Goal: Transaction & Acquisition: Purchase product/service

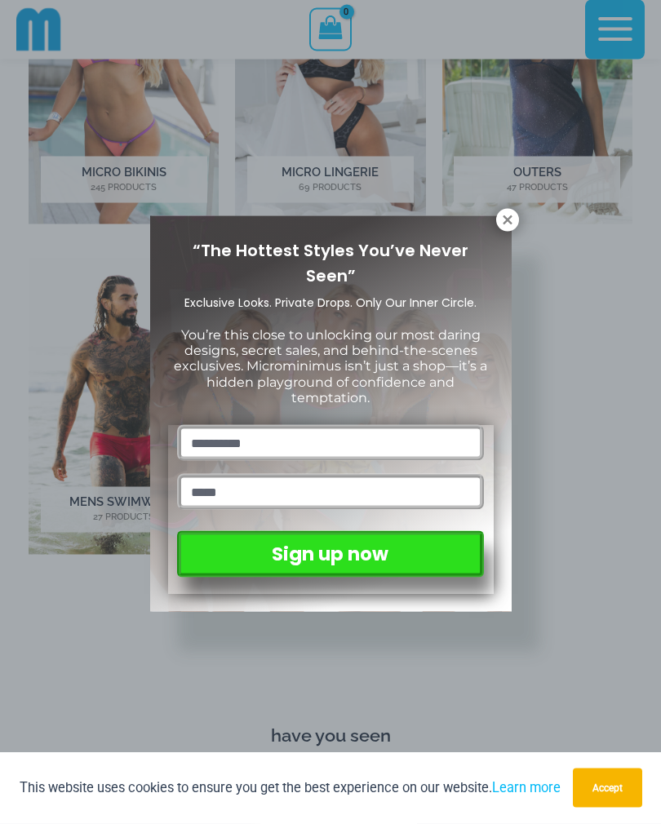
scroll to position [703, 0]
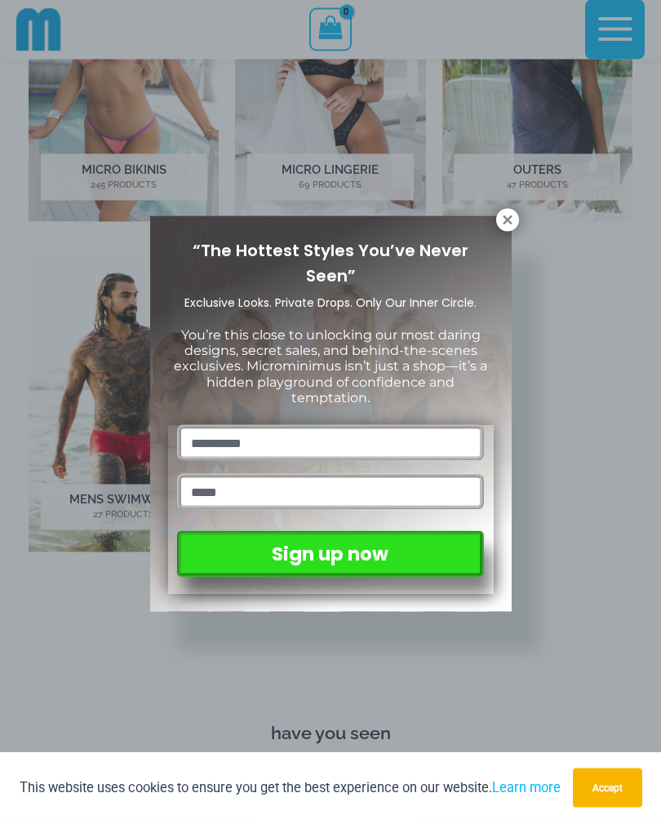
click at [508, 217] on icon at bounding box center [507, 220] width 15 height 15
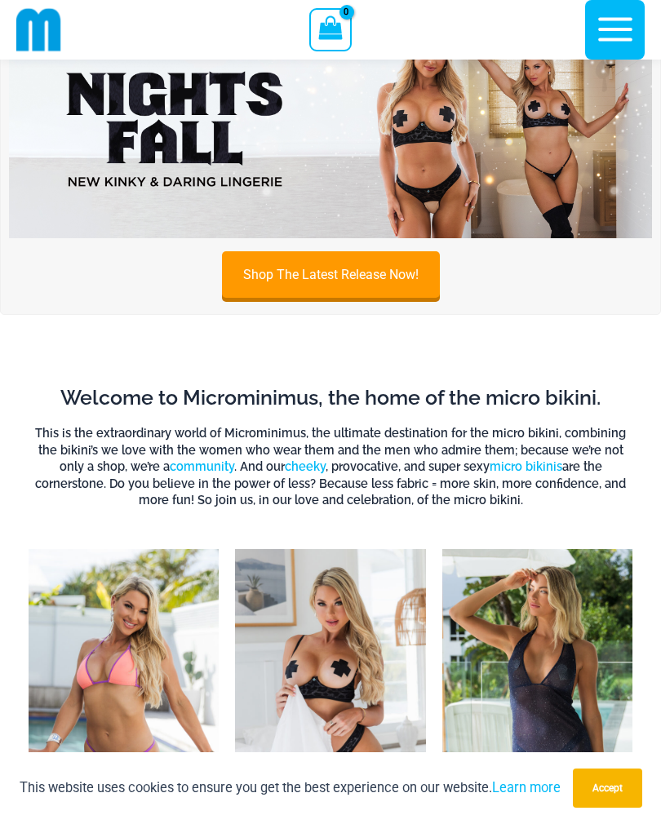
scroll to position [0, 0]
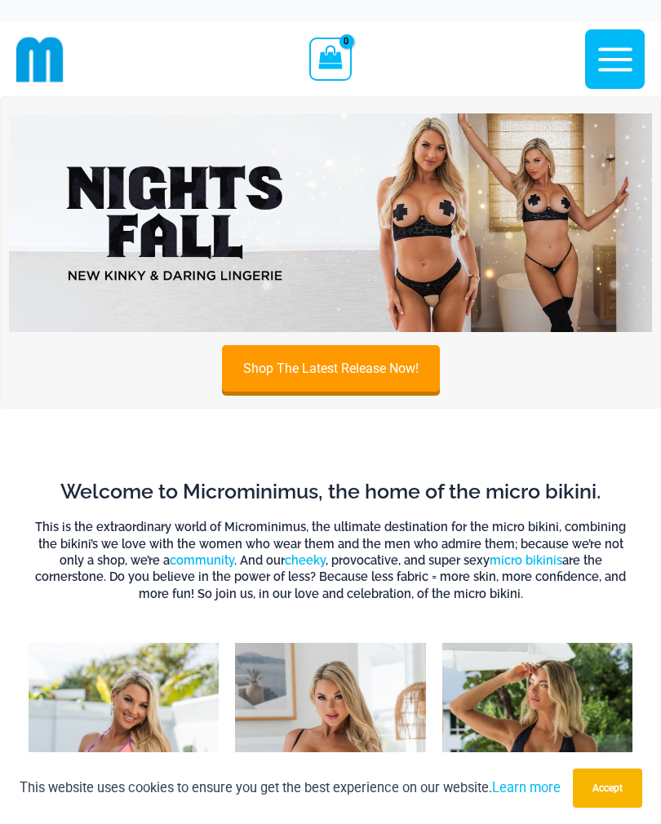
click at [610, 65] on icon "button" at bounding box center [615, 59] width 41 height 41
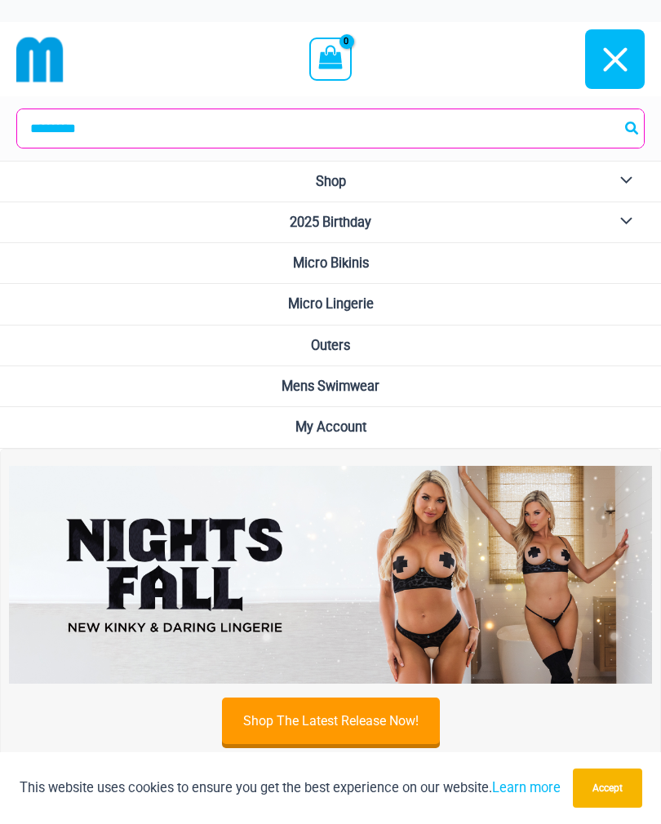
click at [356, 387] on span "Mens Swimwear" at bounding box center [331, 387] width 98 height 16
click at [362, 265] on span "Micro Bikinis" at bounding box center [331, 263] width 76 height 16
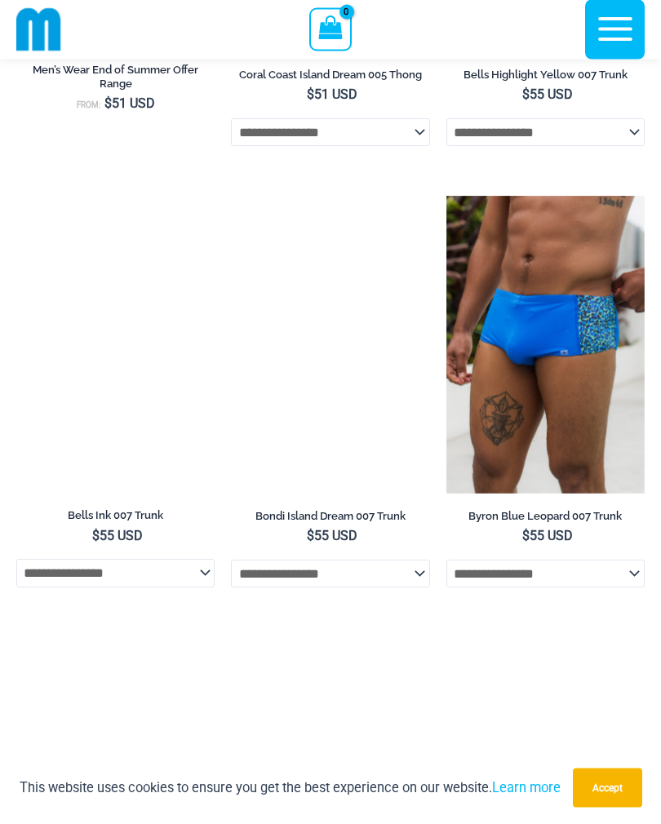
scroll to position [2759, 0]
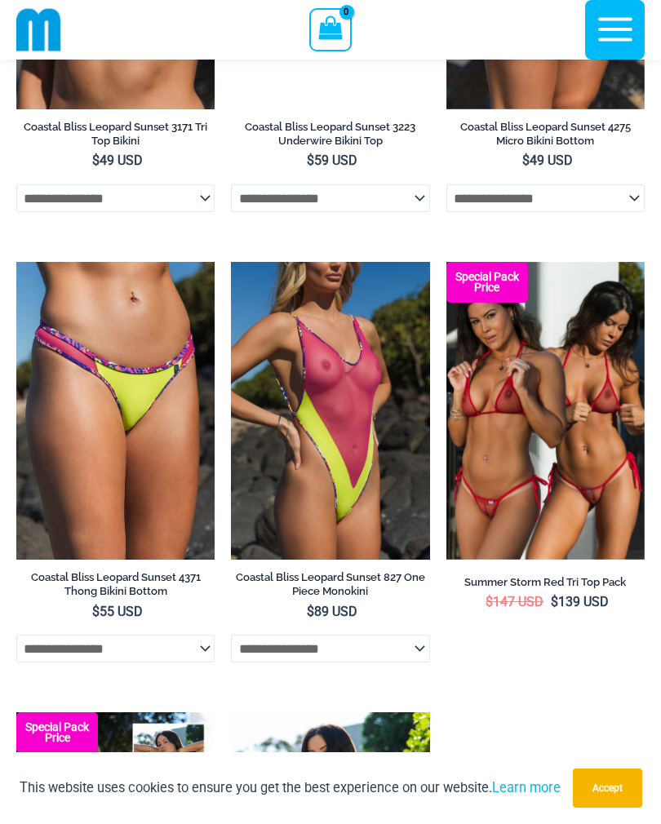
scroll to position [3405, 0]
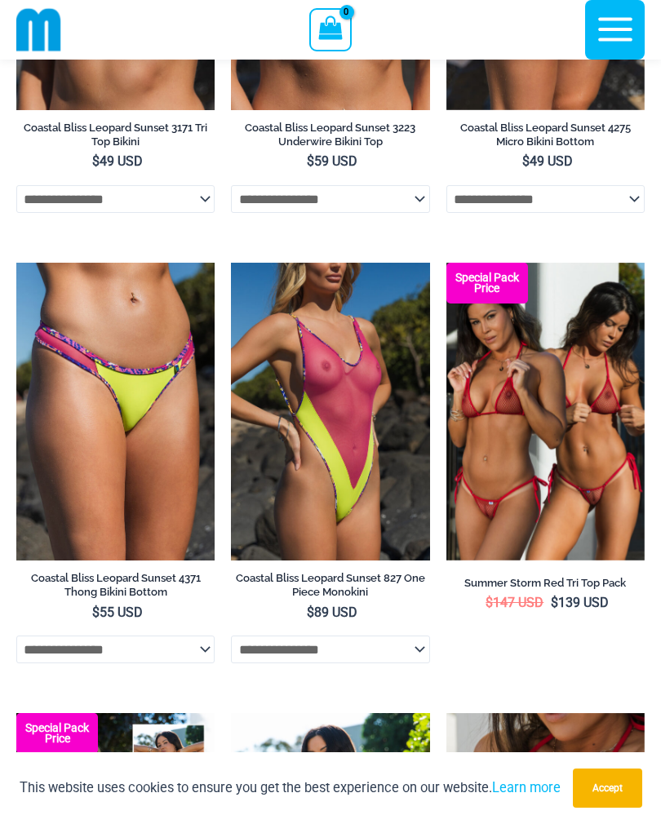
click at [446, 263] on img at bounding box center [446, 263] width 0 height 0
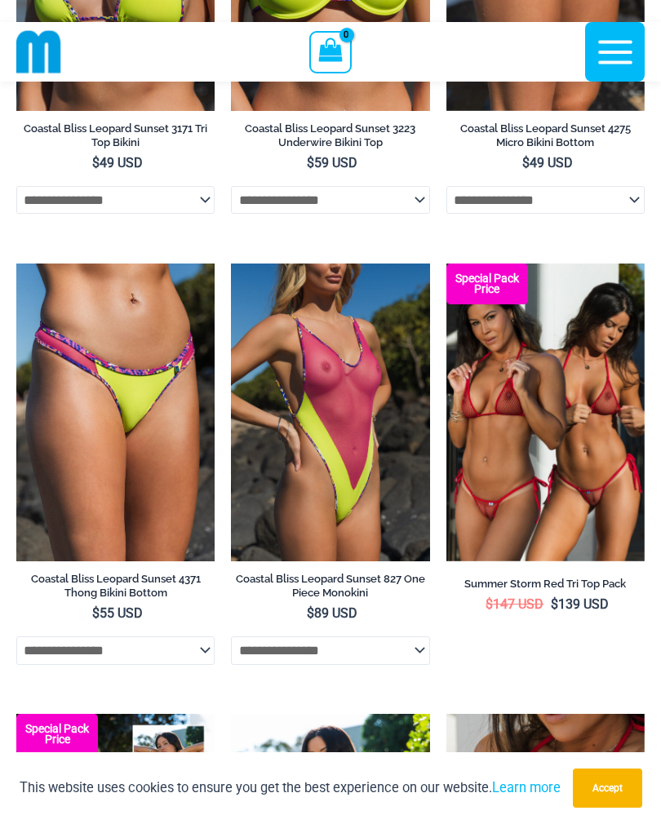
click at [231, 264] on img at bounding box center [231, 264] width 0 height 0
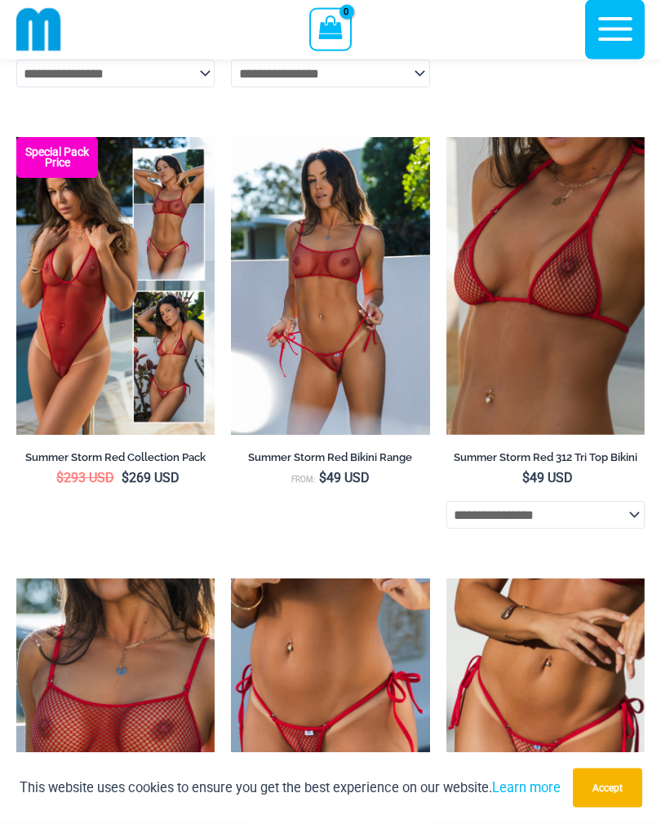
scroll to position [3981, 0]
click at [231, 137] on img at bounding box center [231, 137] width 0 height 0
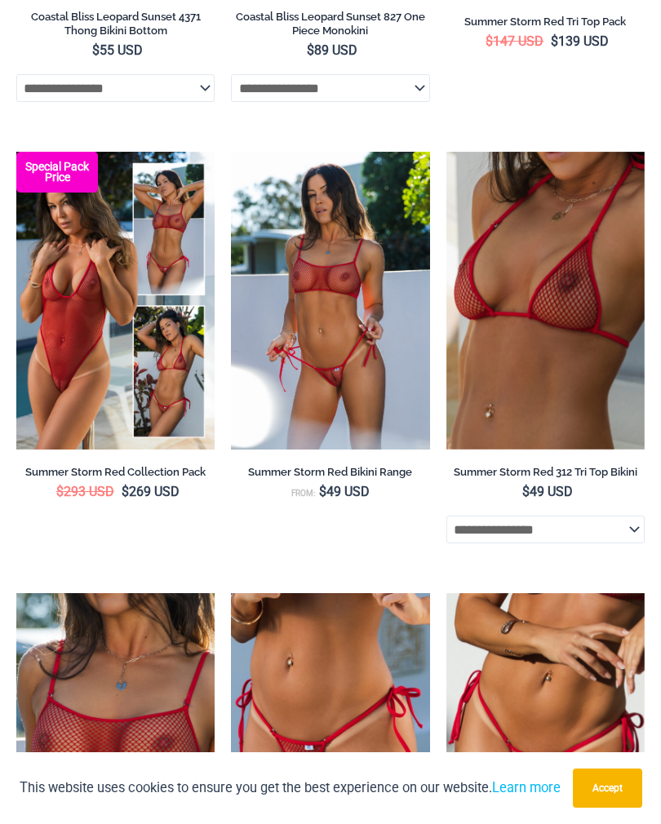
scroll to position [4006, 0]
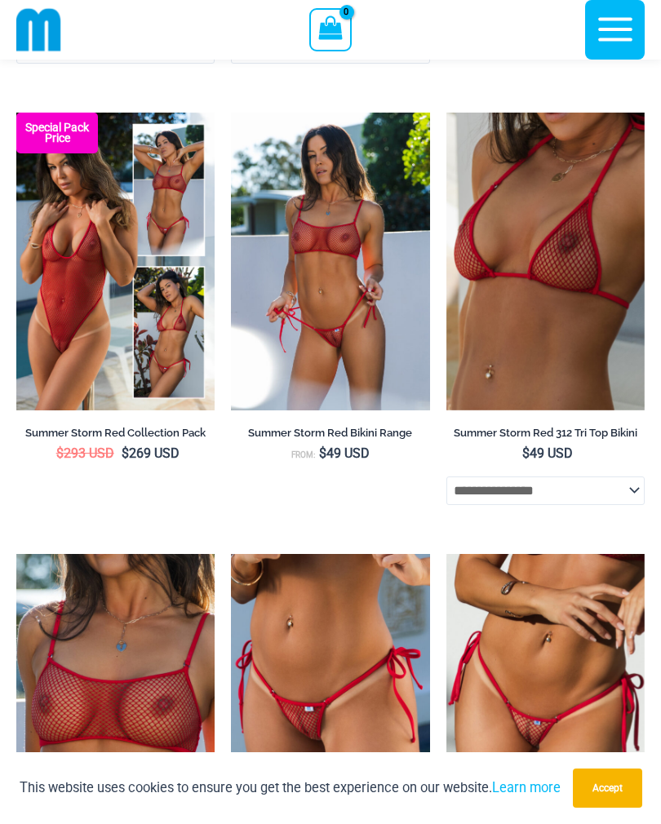
click at [16, 113] on img at bounding box center [16, 113] width 0 height 0
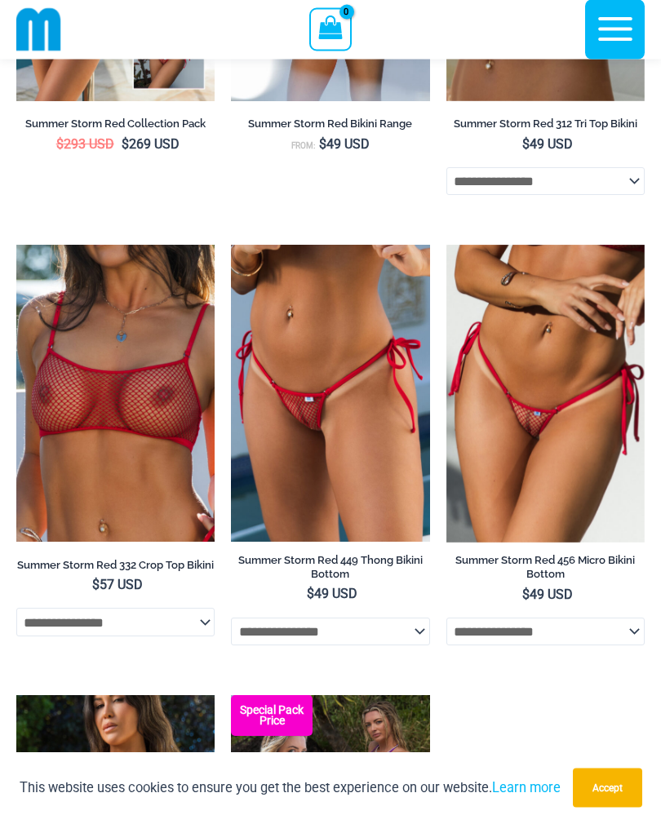
scroll to position [4315, 0]
click at [231, 245] on img at bounding box center [231, 245] width 0 height 0
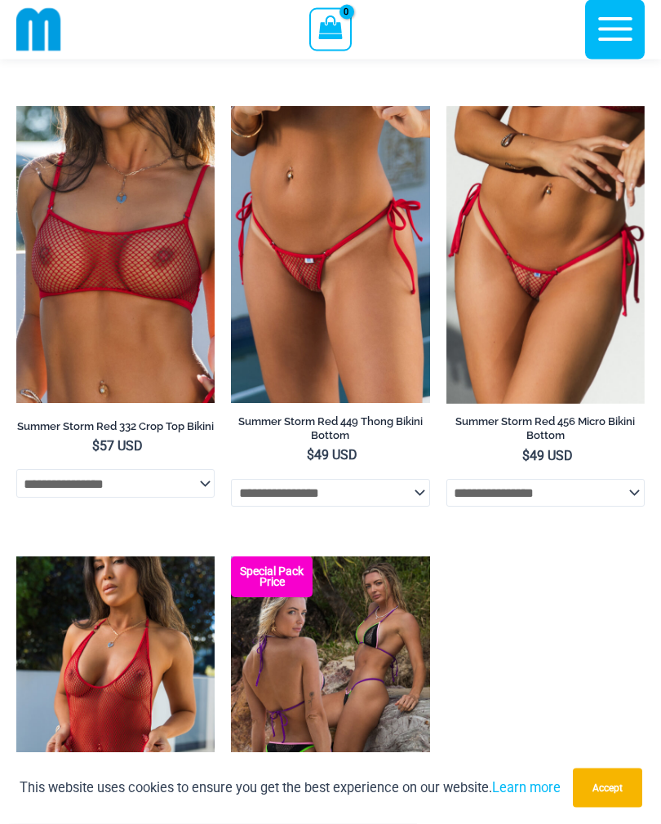
scroll to position [4422, 0]
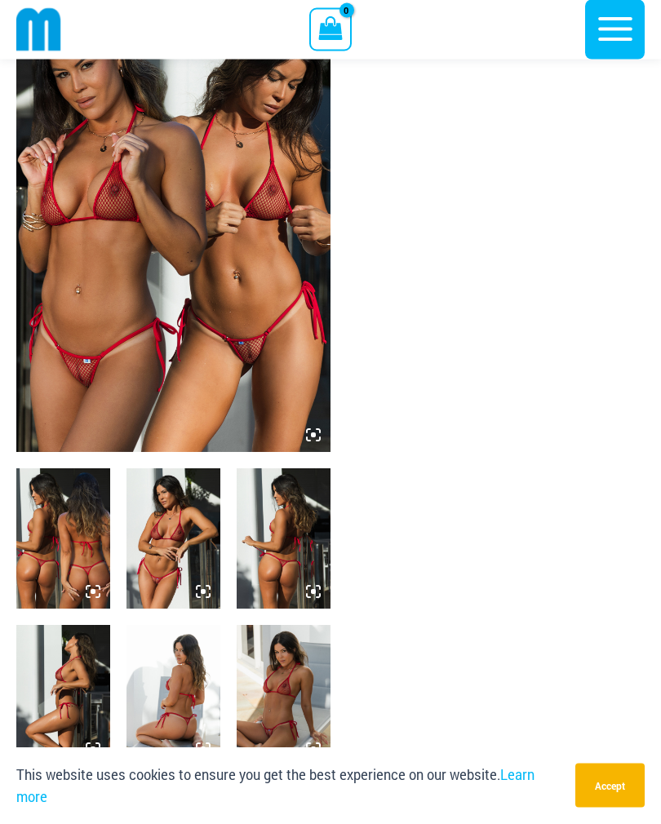
scroll to position [108, 0]
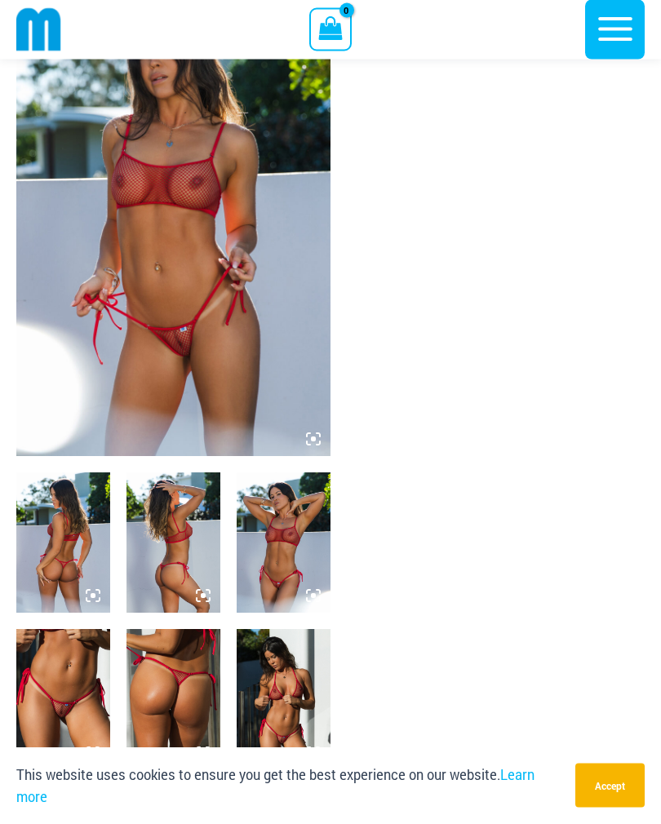
scroll to position [110, 0]
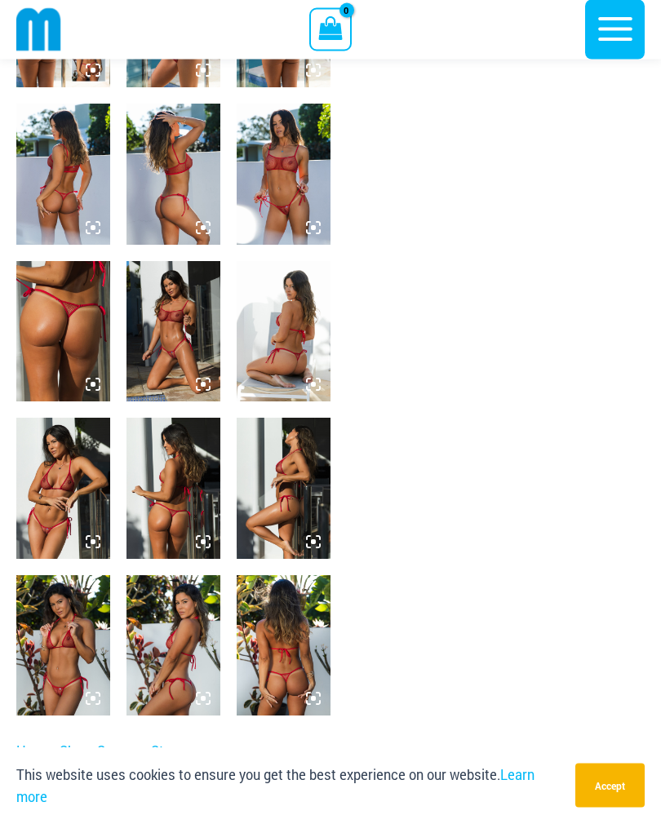
click at [75, 494] on img at bounding box center [63, 489] width 94 height 140
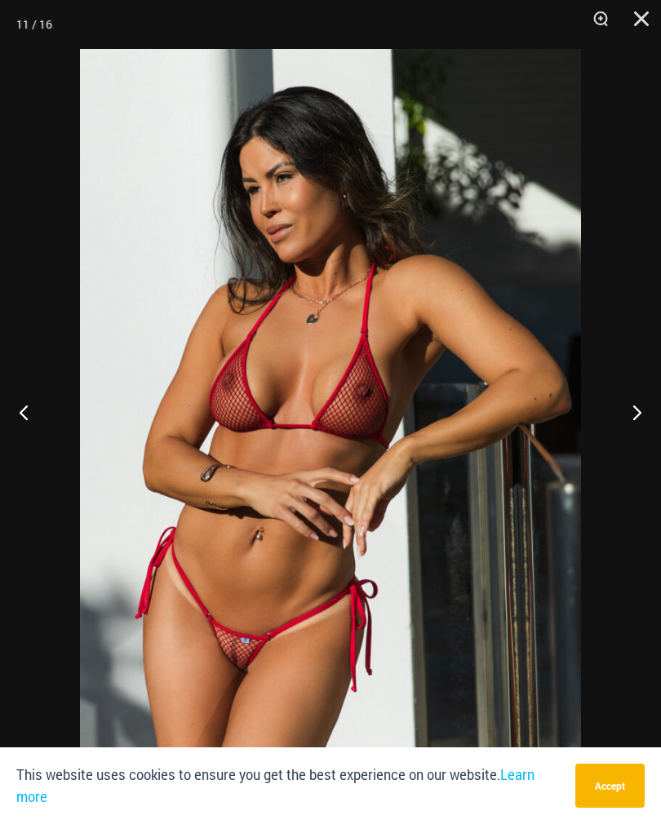
click at [654, 8] on button "Close" at bounding box center [635, 24] width 41 height 49
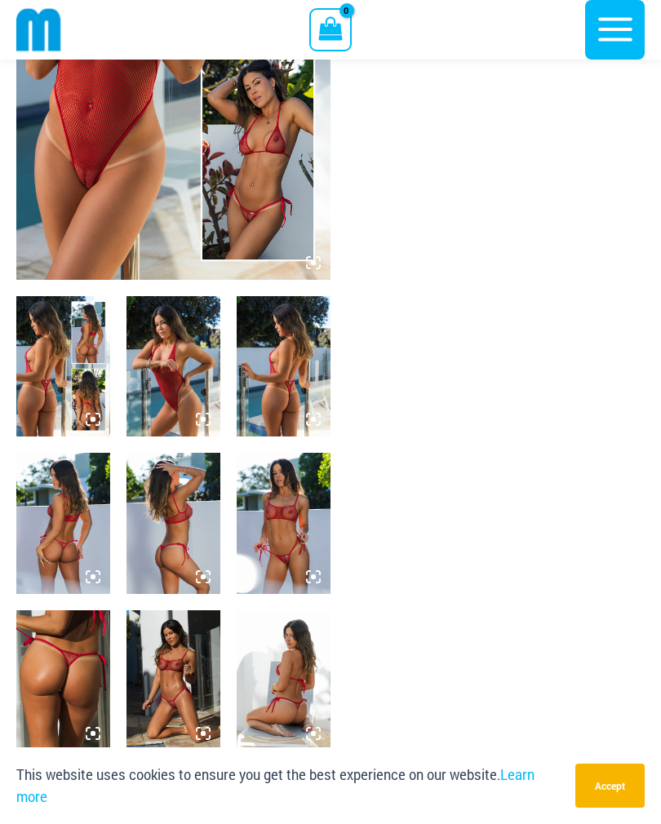
scroll to position [256, 0]
